Goal: Task Accomplishment & Management: Manage account settings

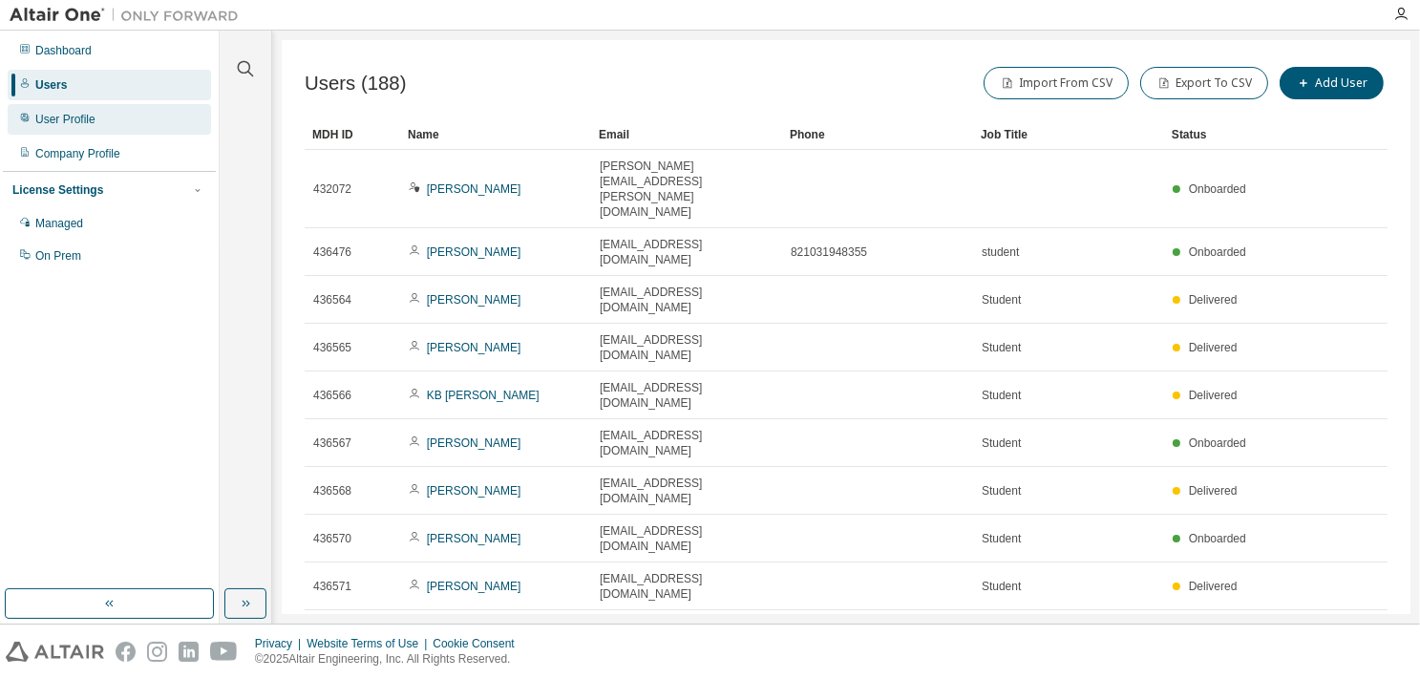
click at [79, 121] on div "User Profile" at bounding box center [65, 119] width 60 height 15
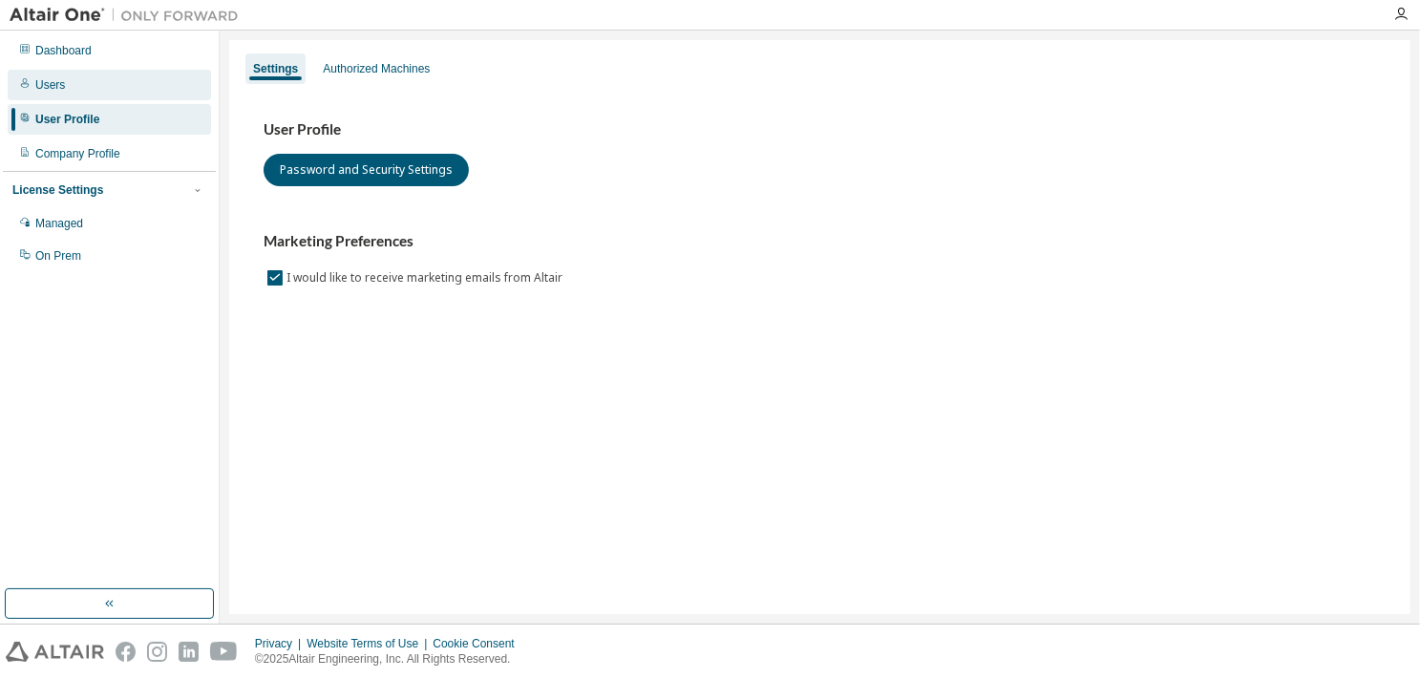
click at [64, 87] on div "Users" at bounding box center [109, 85] width 203 height 31
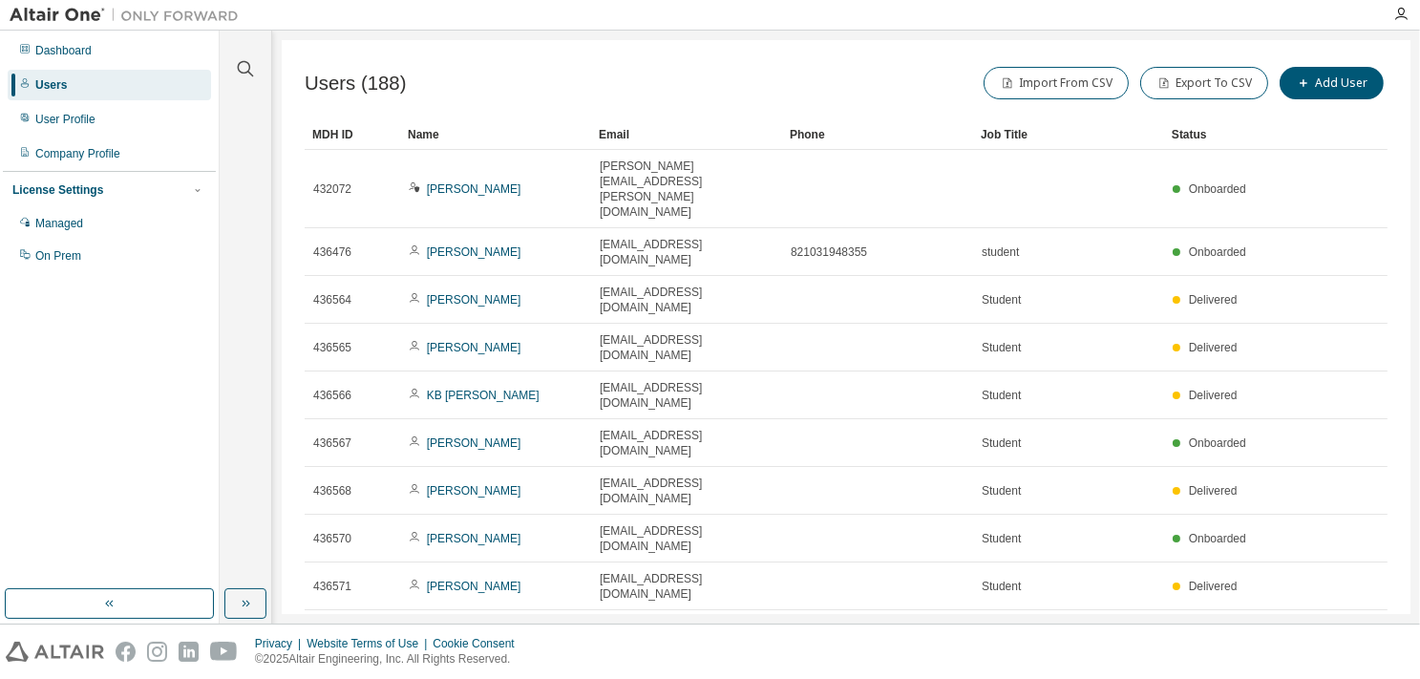
click at [1136, 678] on icon "button" at bounding box center [1134, 683] width 11 height 11
click at [1146, 618] on div "100" at bounding box center [1190, 616] width 153 height 23
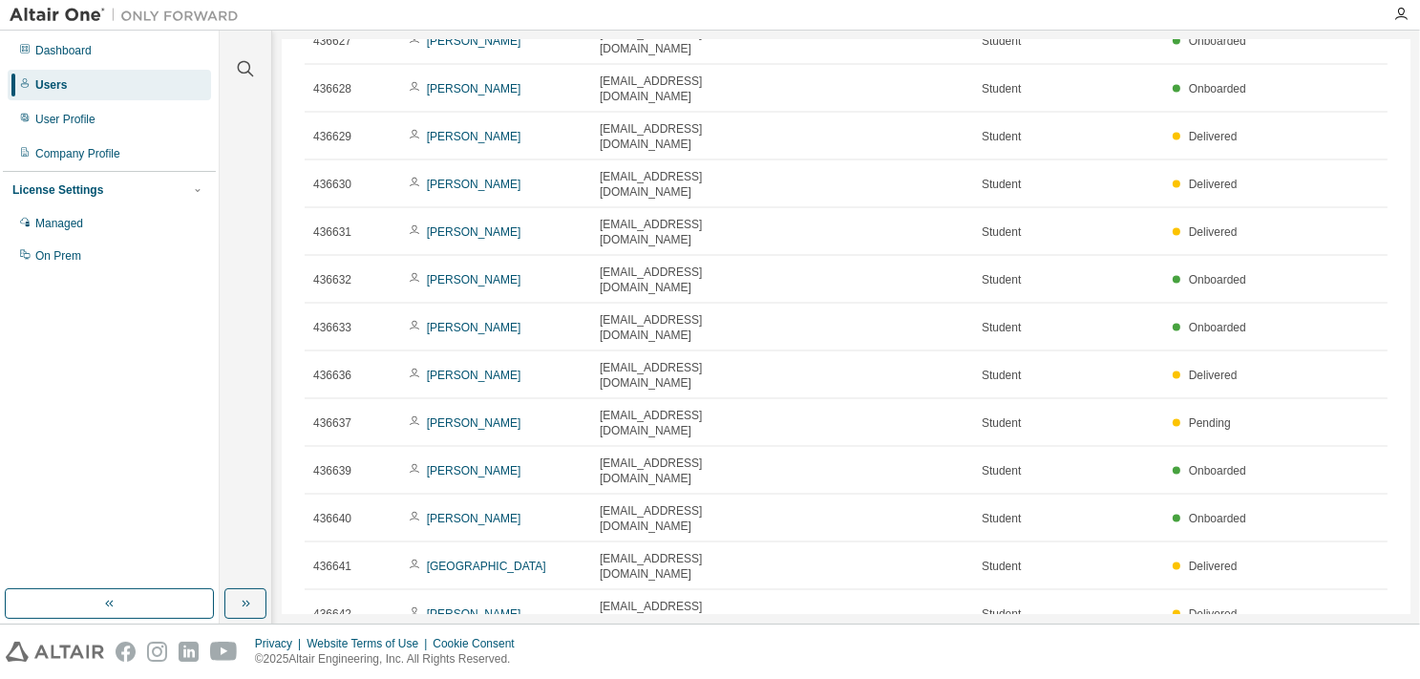
scroll to position [2870, 0]
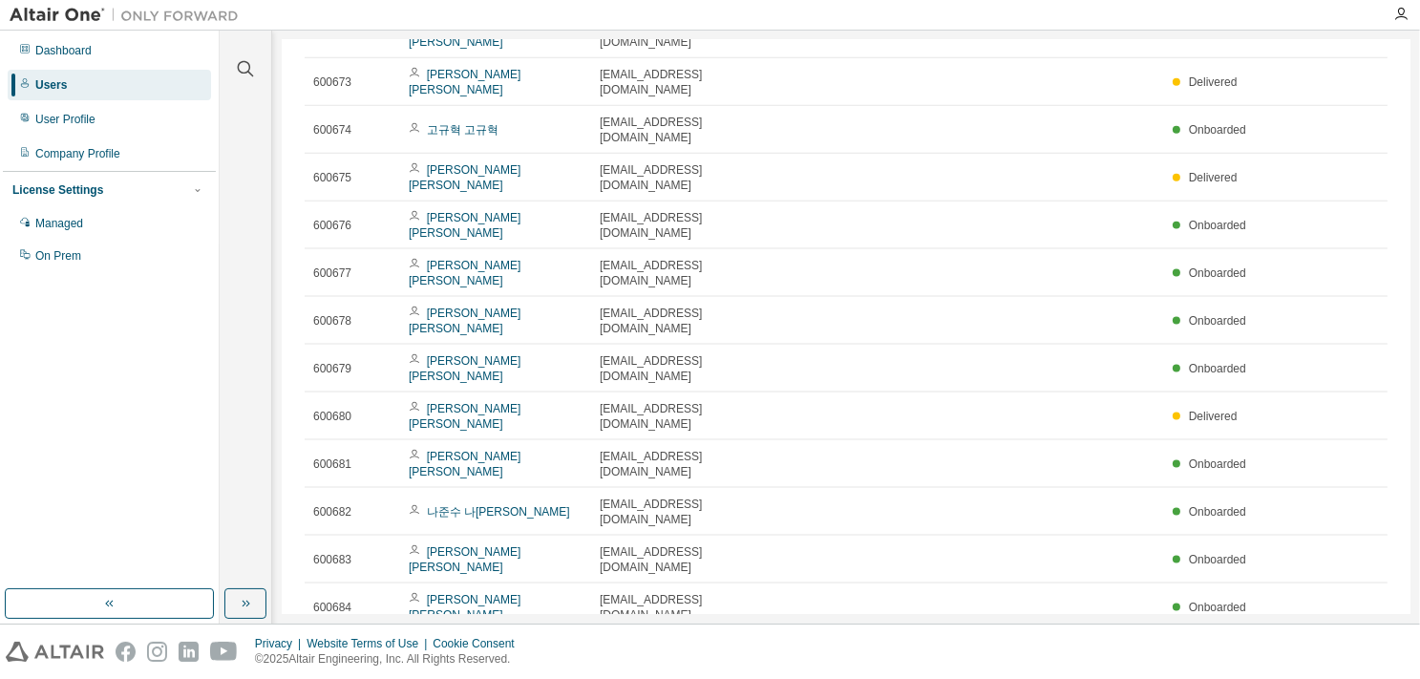
scroll to position [2480, 0]
click at [917, 584] on div "Users (188) Import From CSV Export To CSV Add User Clear Load Save Save As Fiel…" at bounding box center [846, 327] width 1129 height 574
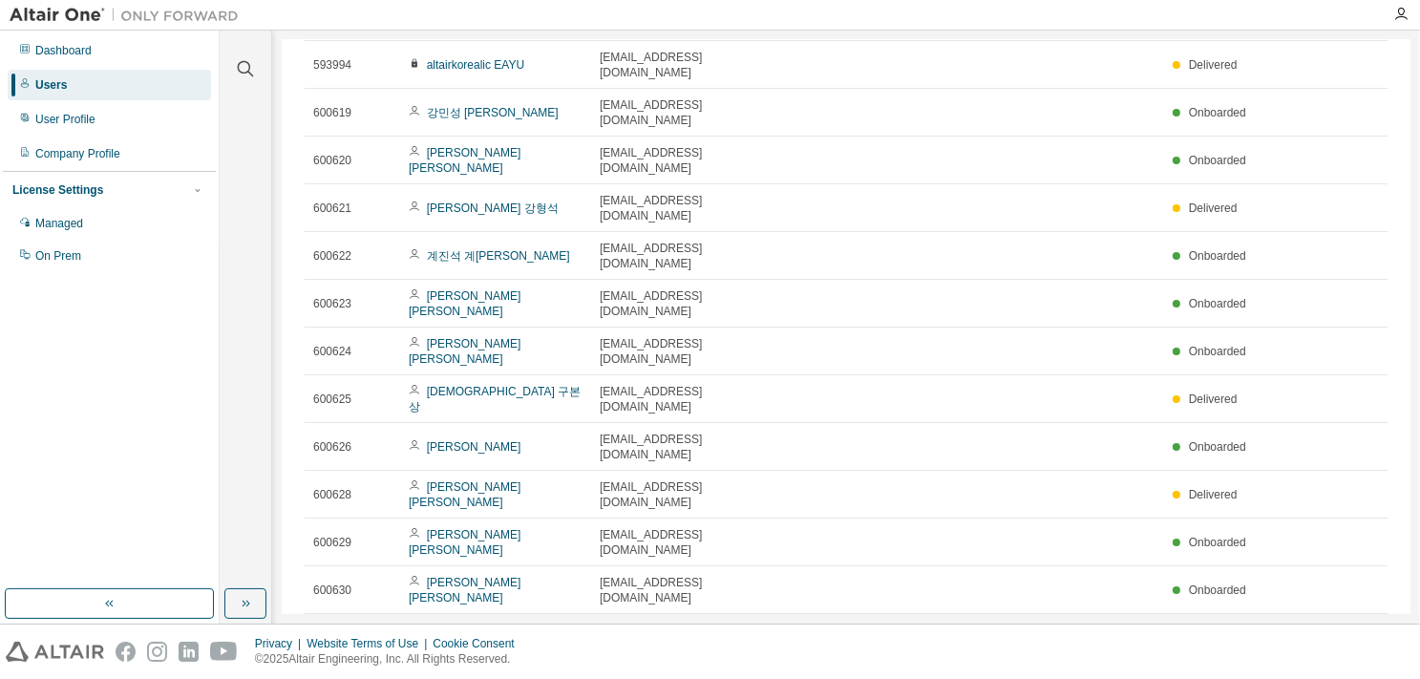
scroll to position [0, 0]
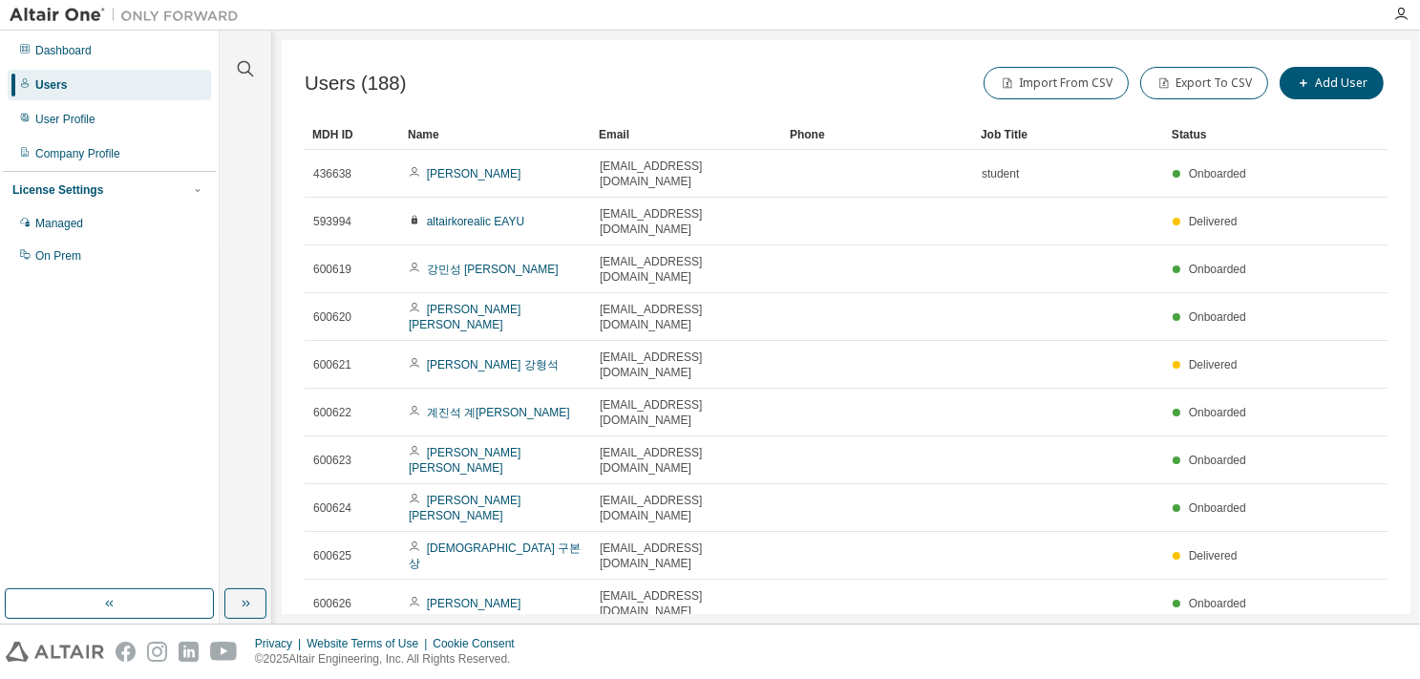
click at [881, 96] on div "Import From CSV Export To CSV Add User" at bounding box center [1116, 83] width 541 height 40
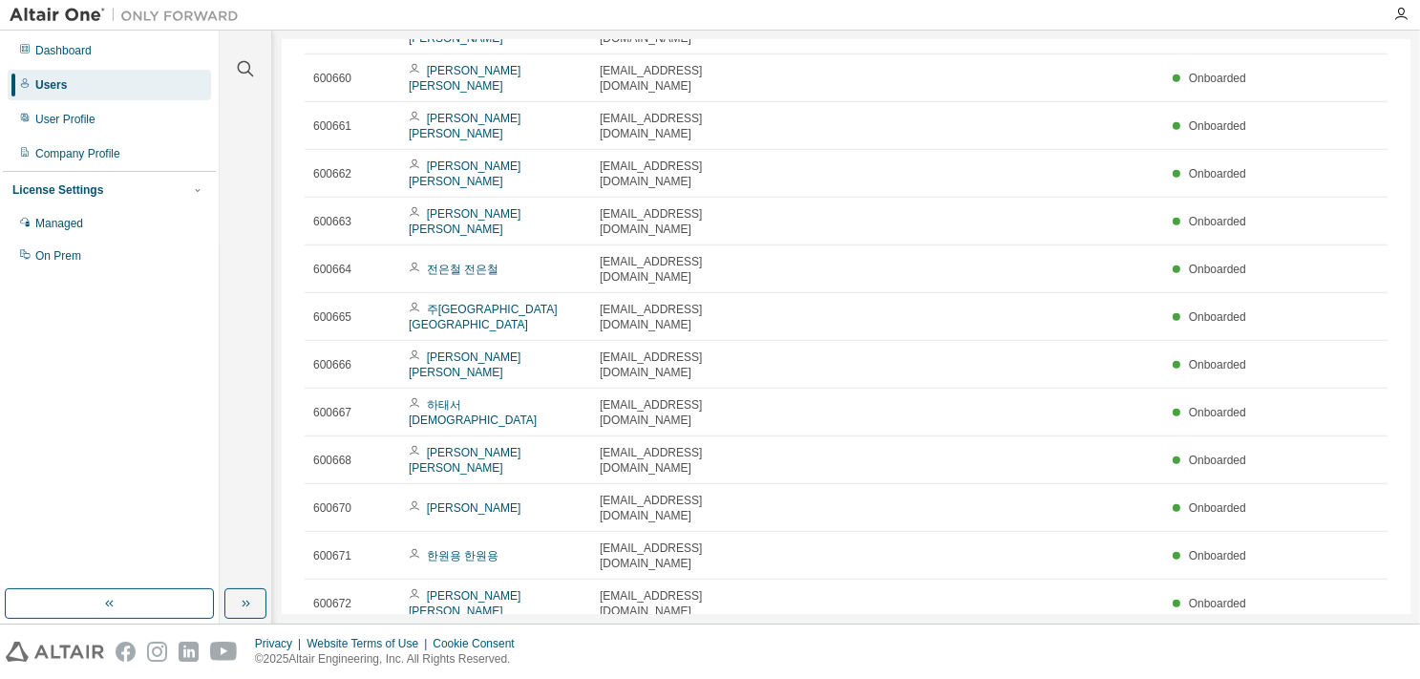
scroll to position [2480, 0]
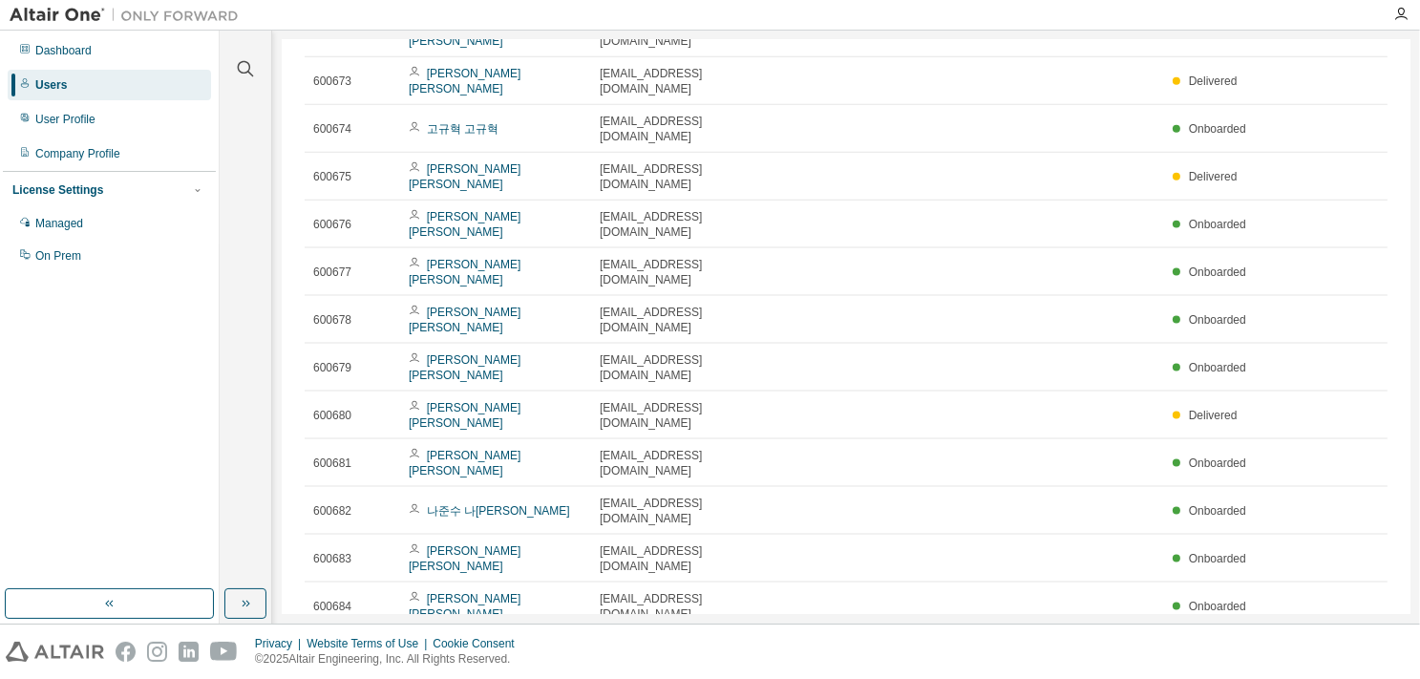
type input "*"
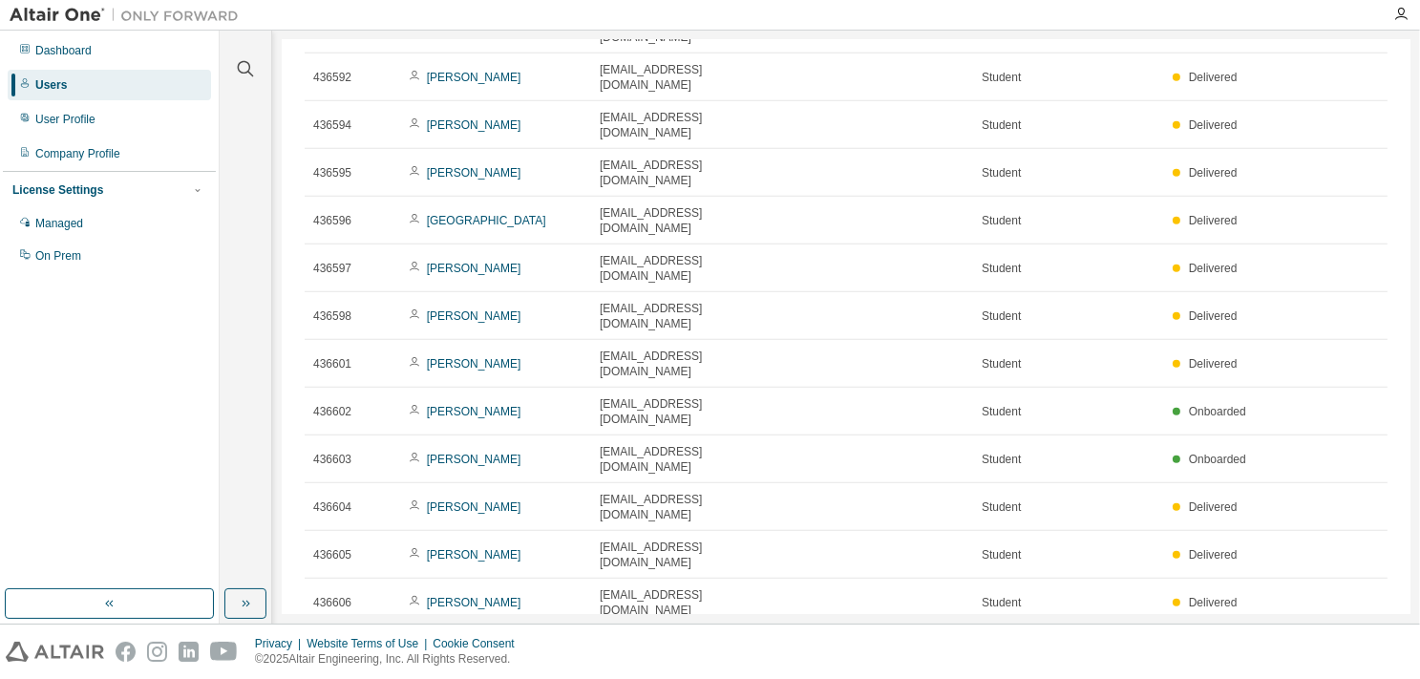
scroll to position [1433, 0]
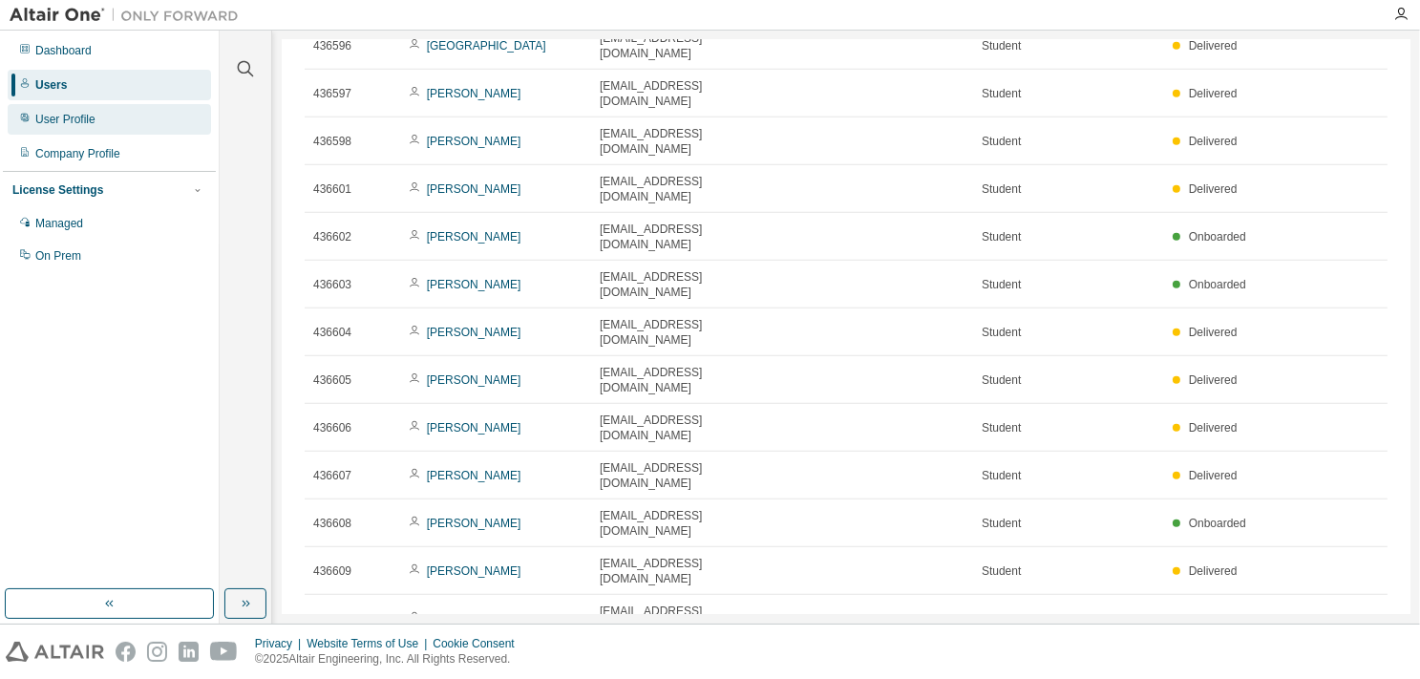
click at [60, 126] on div "User Profile" at bounding box center [65, 119] width 60 height 15
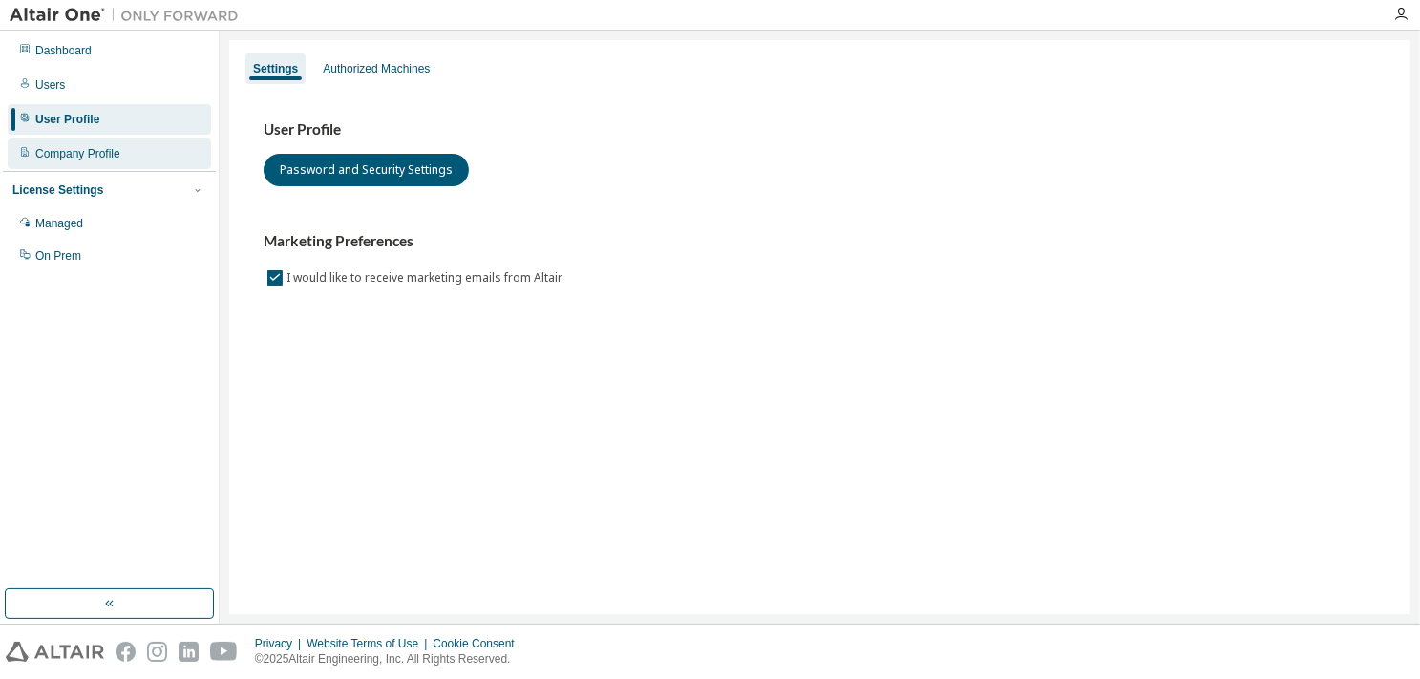
click at [86, 159] on div "Company Profile" at bounding box center [77, 153] width 85 height 15
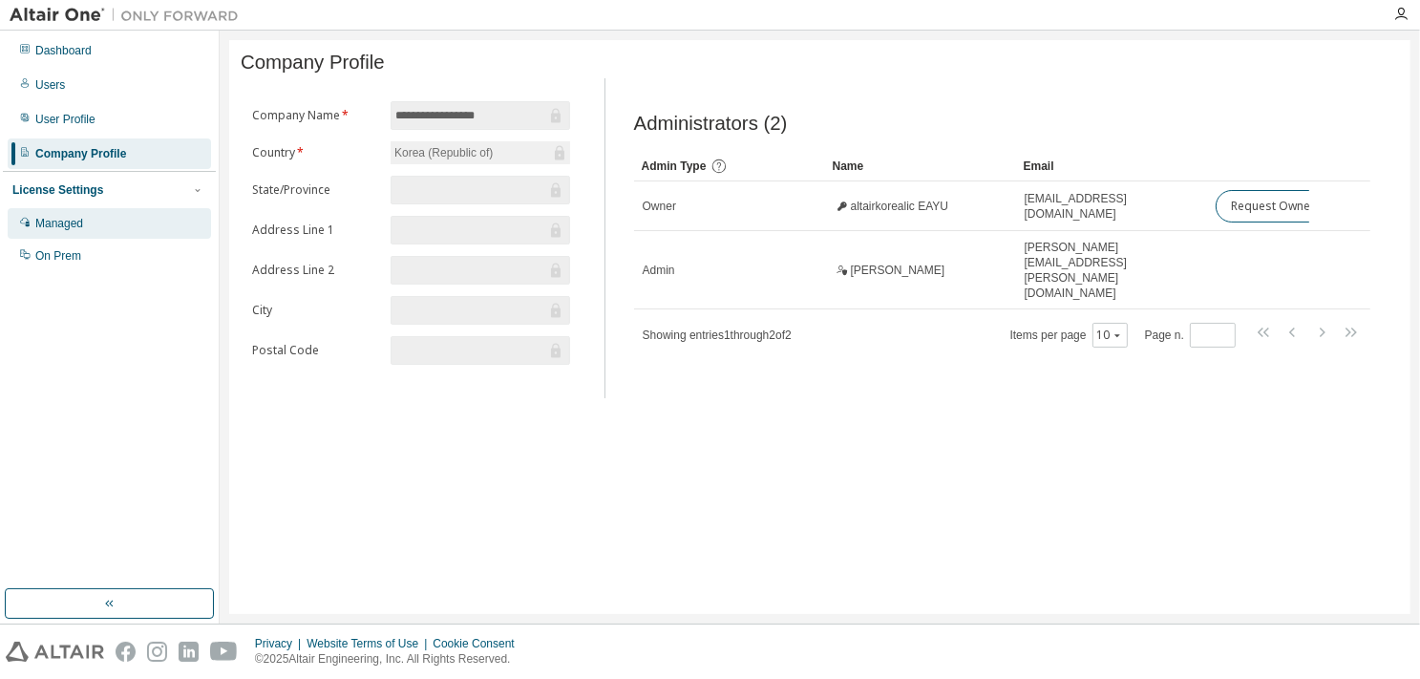
click at [73, 224] on div "Managed" at bounding box center [59, 223] width 48 height 15
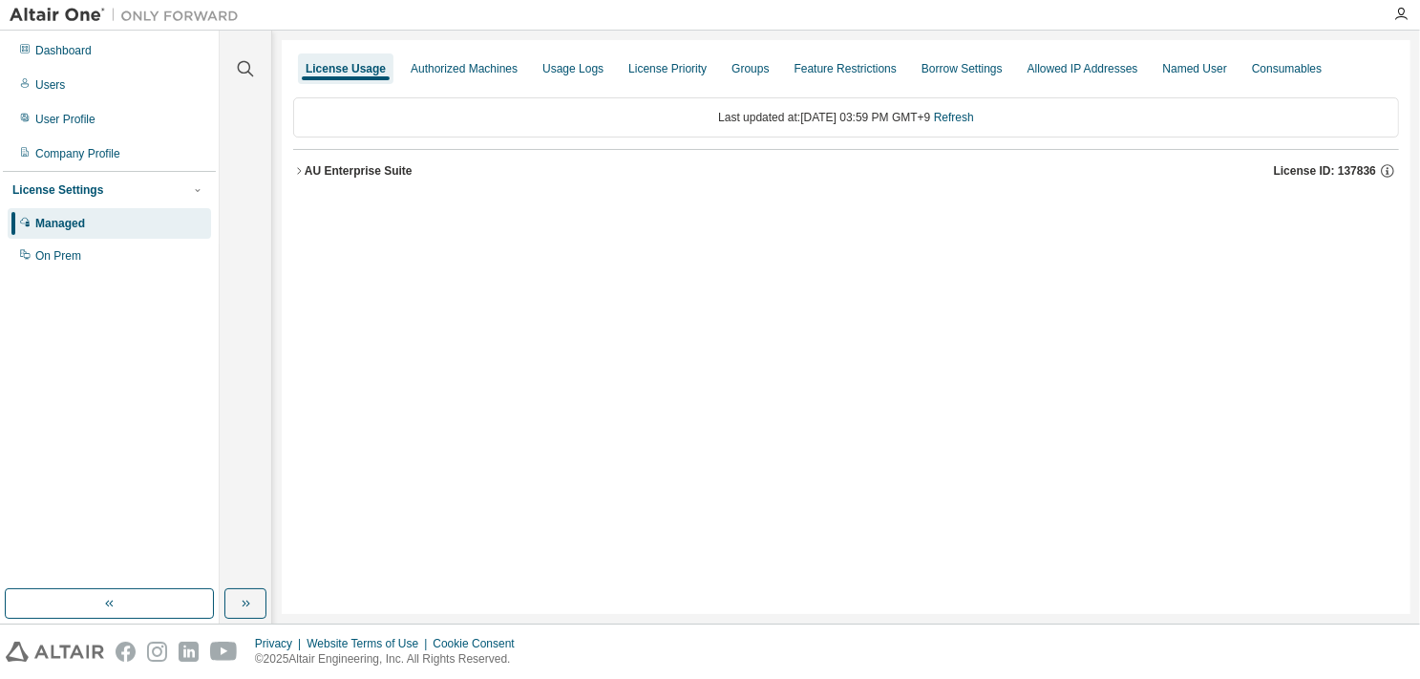
click at [363, 167] on div "AU Enterprise Suite" at bounding box center [359, 170] width 108 height 15
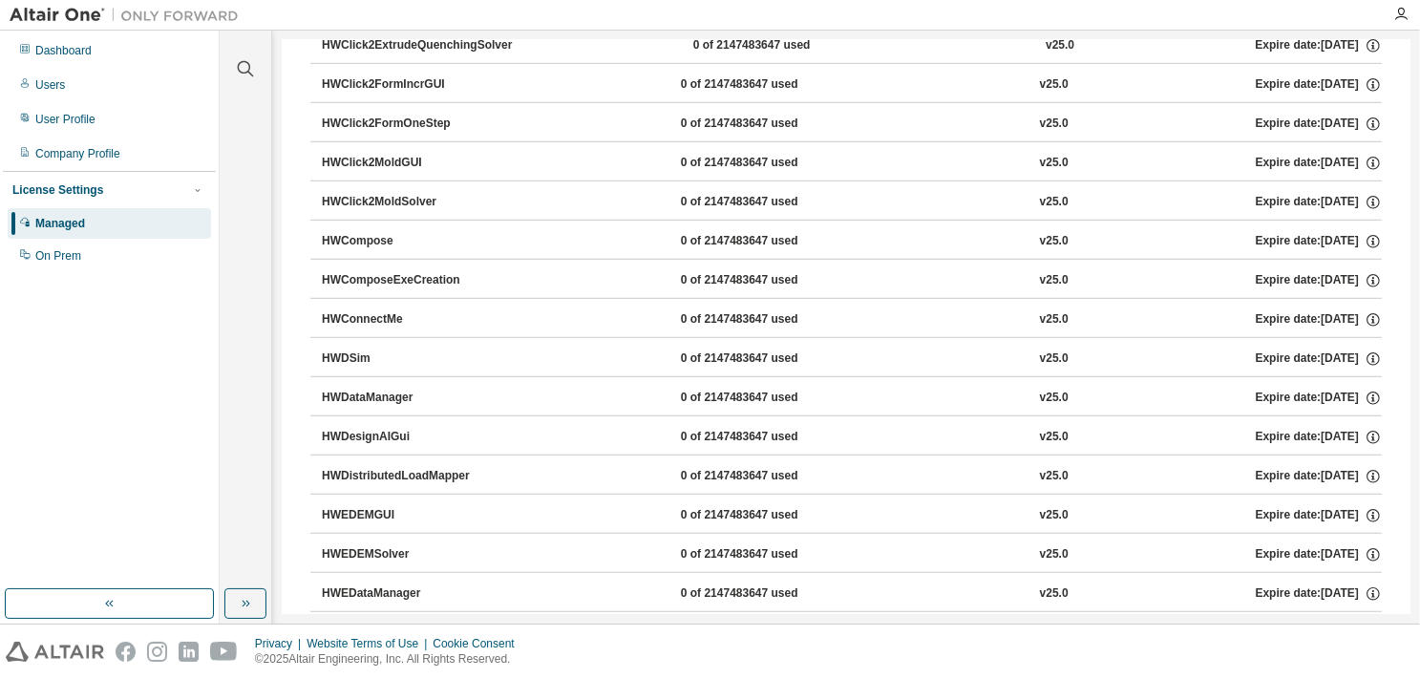
scroll to position [1433, 0]
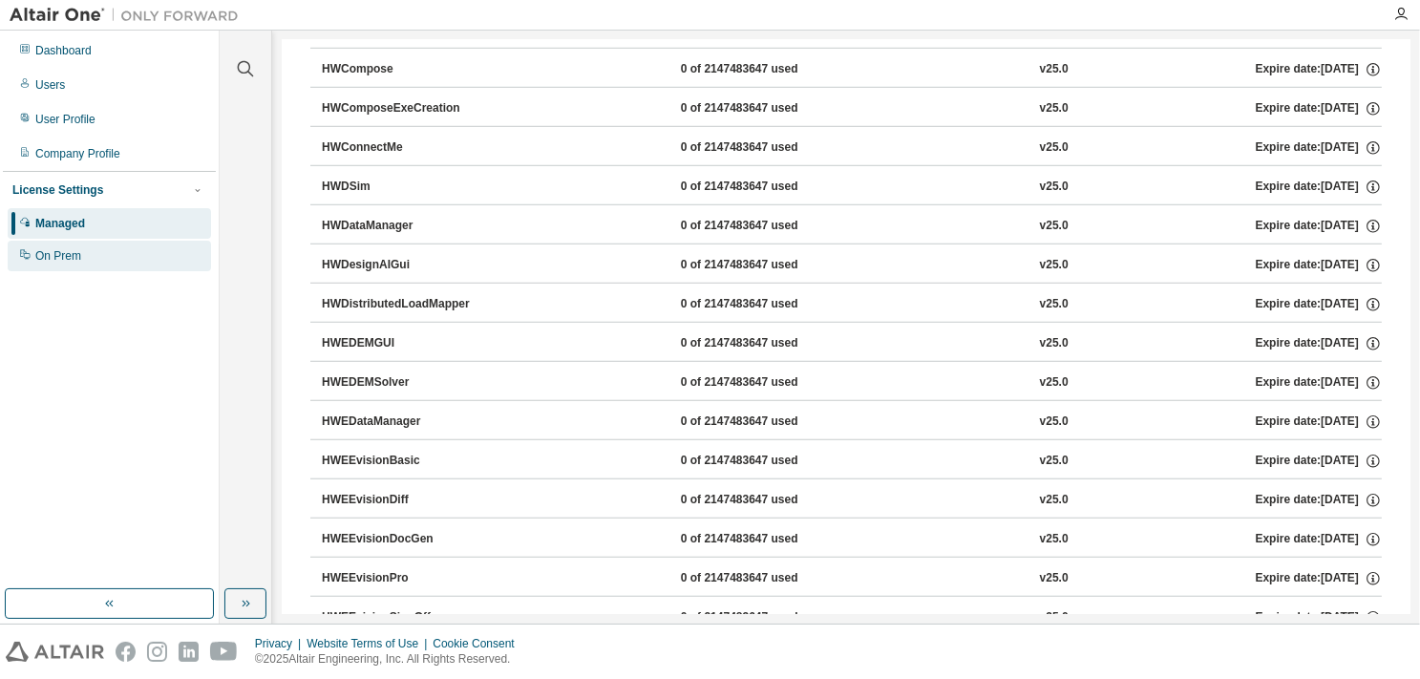
click at [57, 266] on div "On Prem" at bounding box center [109, 256] width 203 height 31
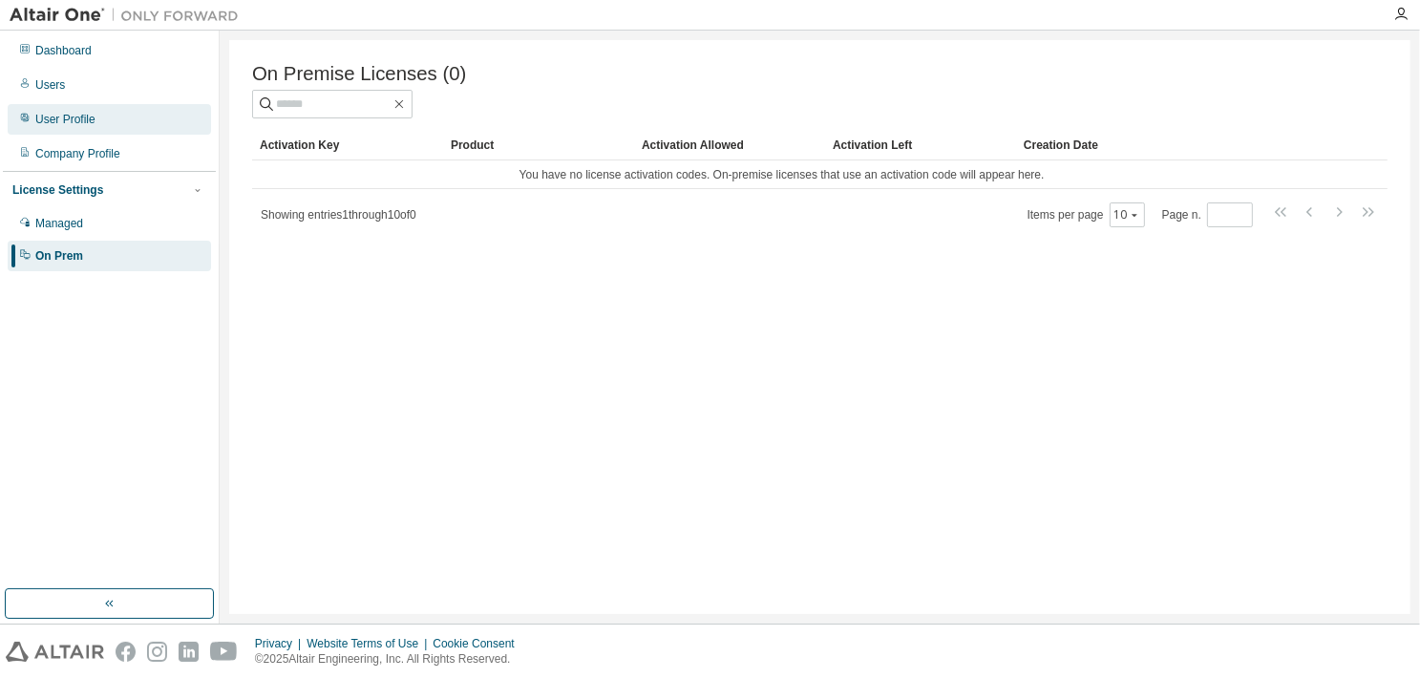
click at [74, 121] on div "User Profile" at bounding box center [65, 119] width 60 height 15
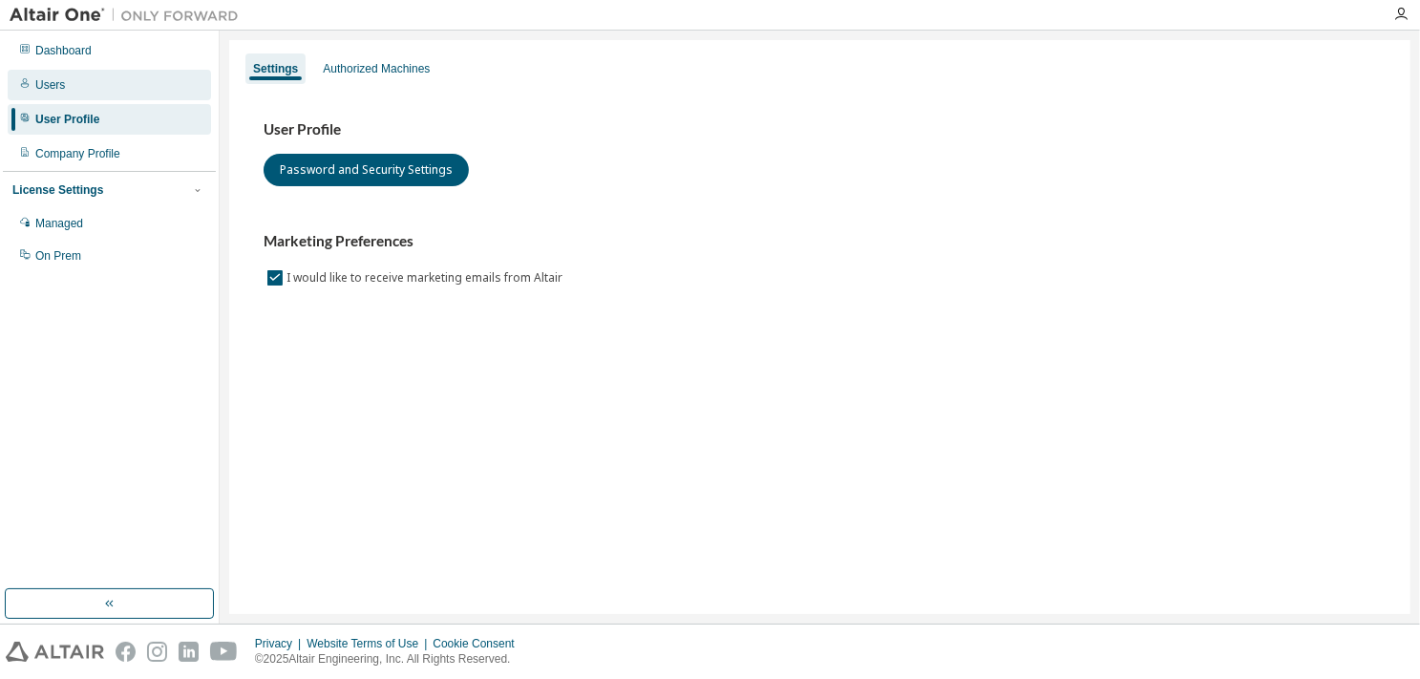
click at [48, 84] on div "Users" at bounding box center [50, 84] width 30 height 15
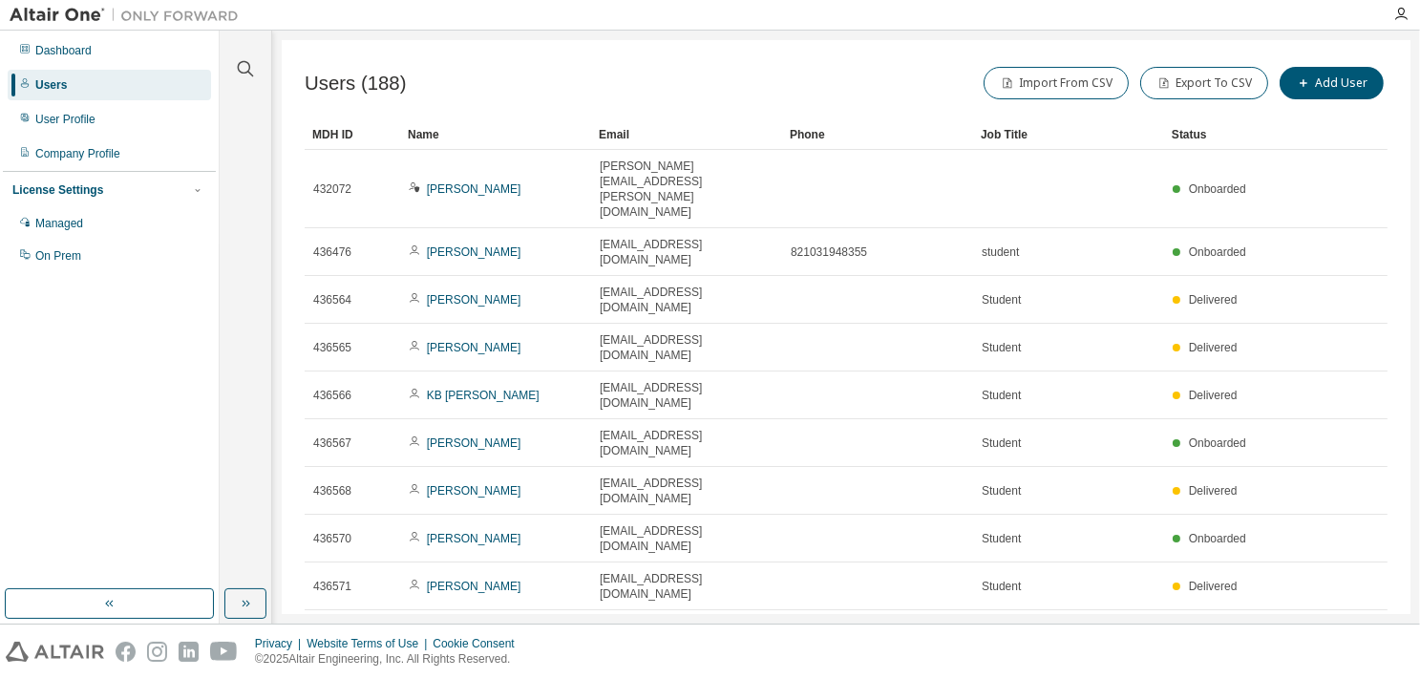
click at [1138, 678] on icon "button" at bounding box center [1134, 683] width 11 height 11
click at [1157, 611] on div "100" at bounding box center [1190, 616] width 153 height 23
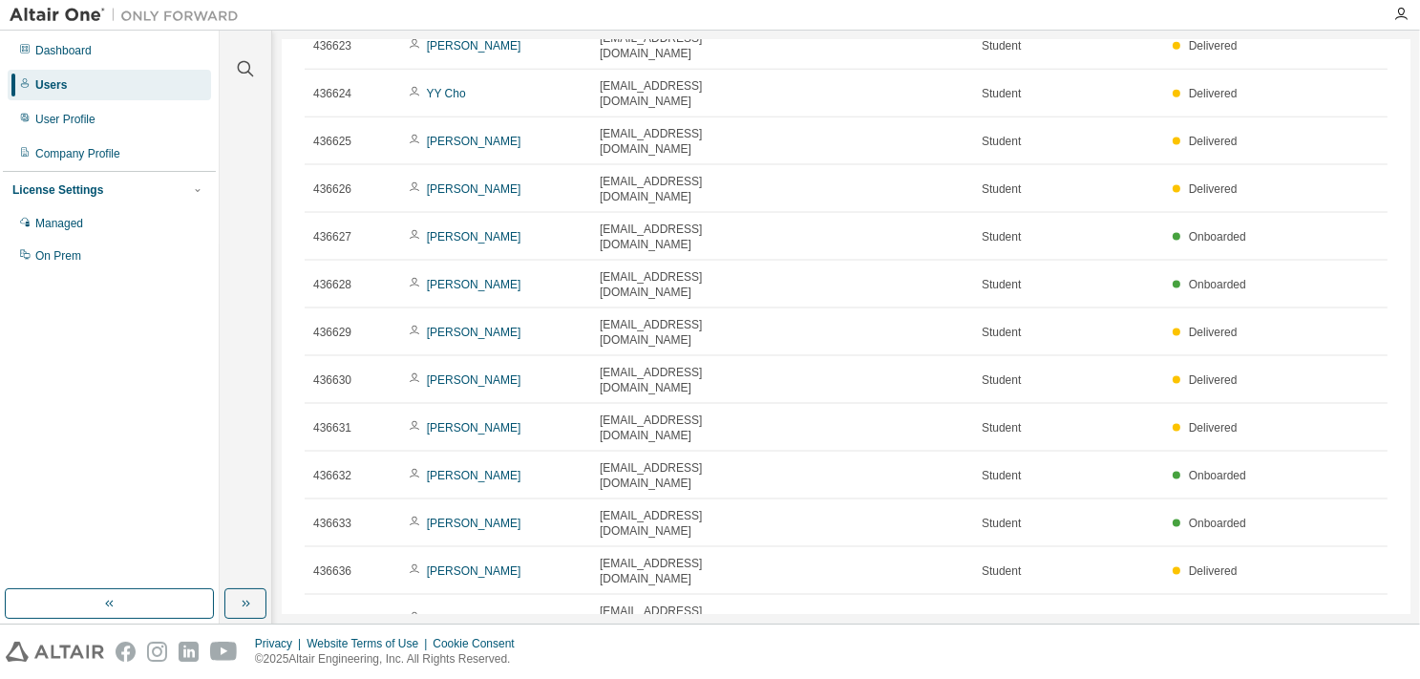
scroll to position [2870, 0]
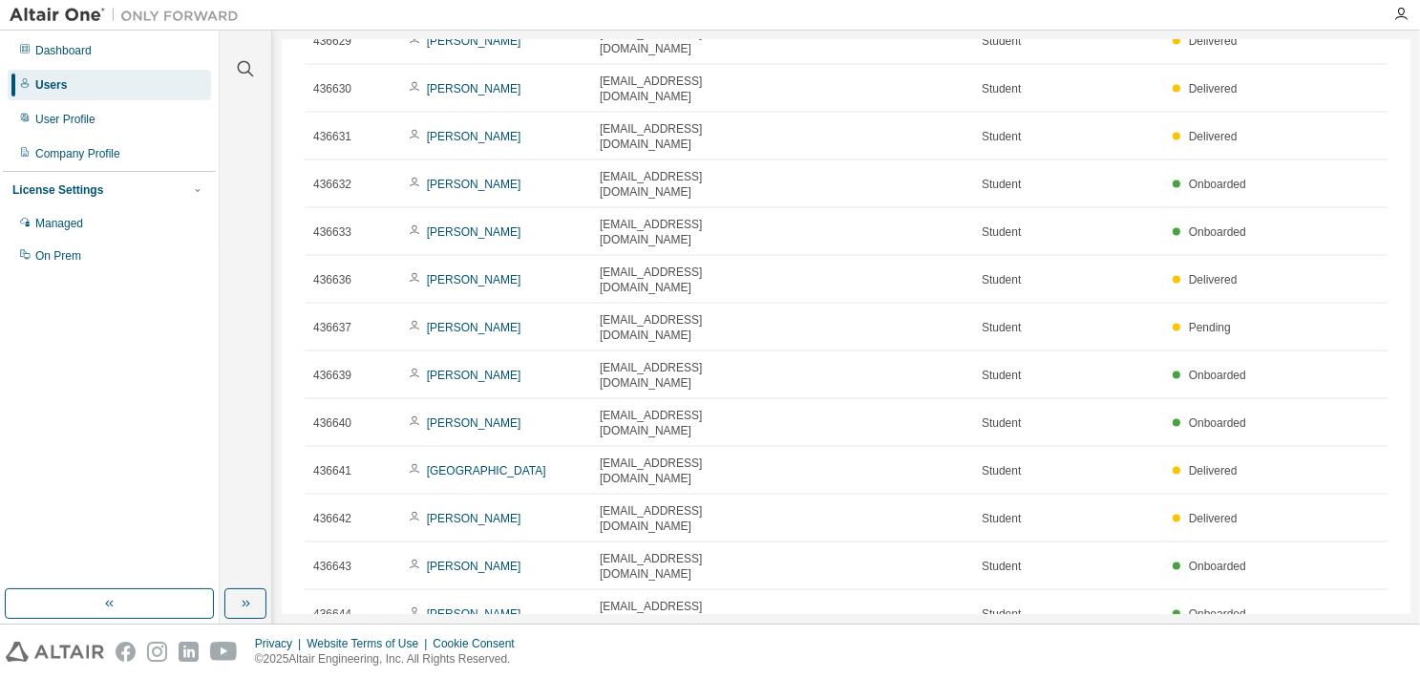
type input "*"
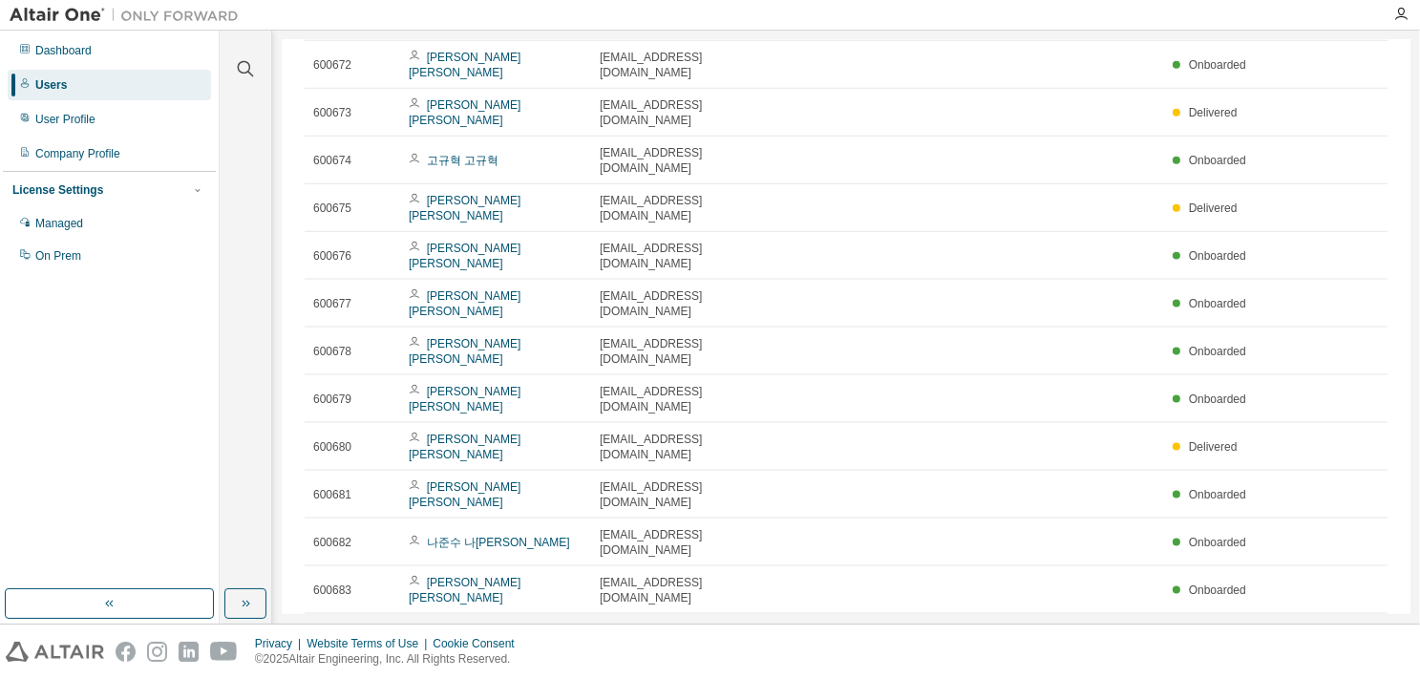
scroll to position [2480, 0]
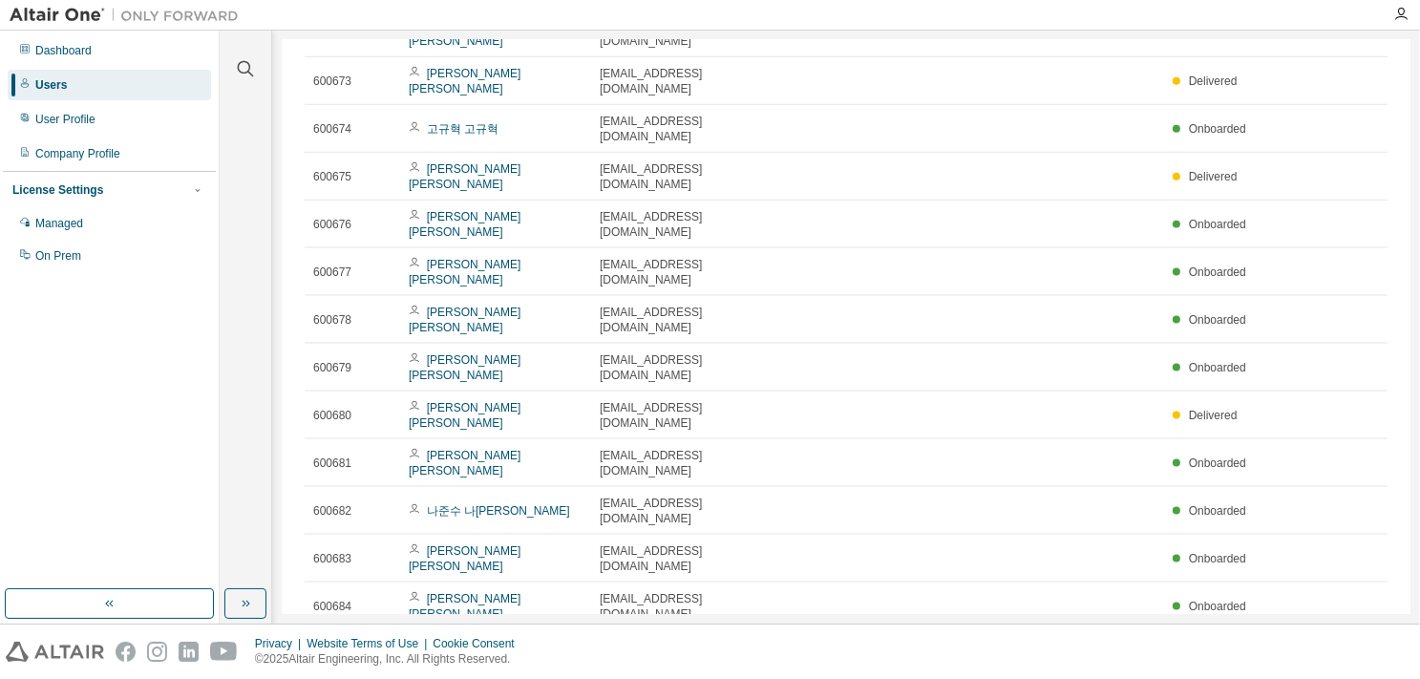
click at [665, 589] on div "Users (188) Import From CSV Export To CSV Add User Clear Load Save Save As Fiel…" at bounding box center [846, 327] width 1129 height 574
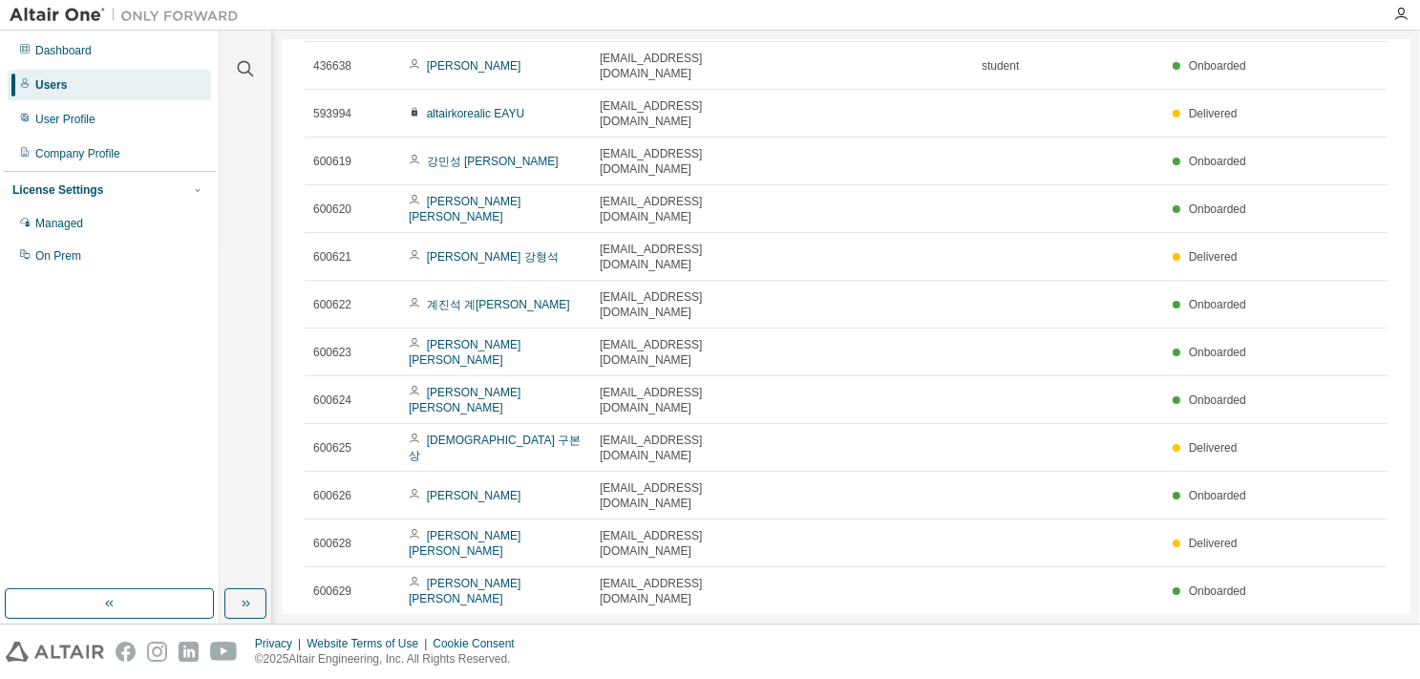
scroll to position [0, 0]
